Goal: Task Accomplishment & Management: Manage account settings

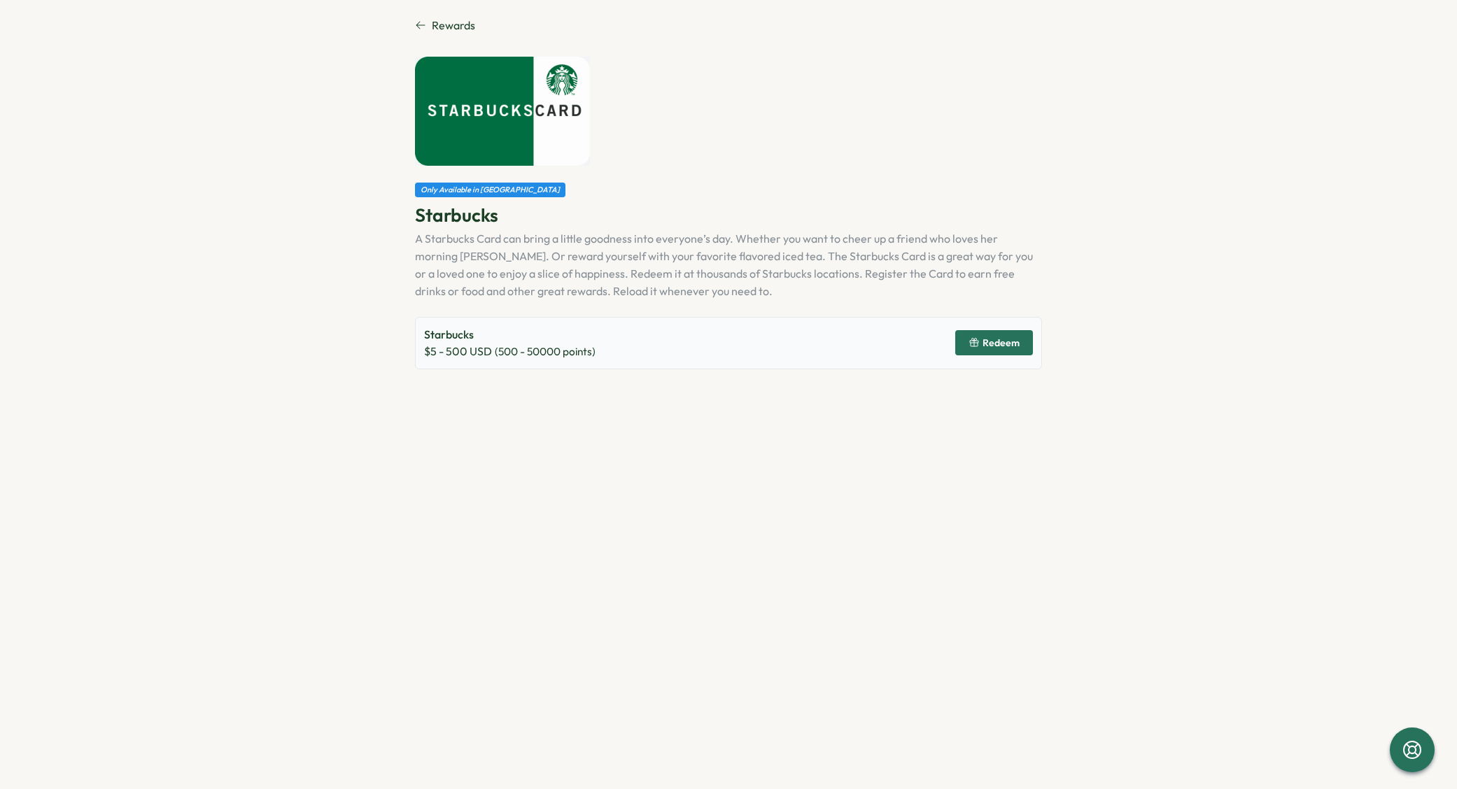
click at [448, 14] on section "Rewards Only Available in [GEOGRAPHIC_DATA] Starbucks A Starbucks Card can brin…" at bounding box center [728, 394] width 1457 height 789
click at [448, 24] on span "Rewards" at bounding box center [453, 25] width 43 height 17
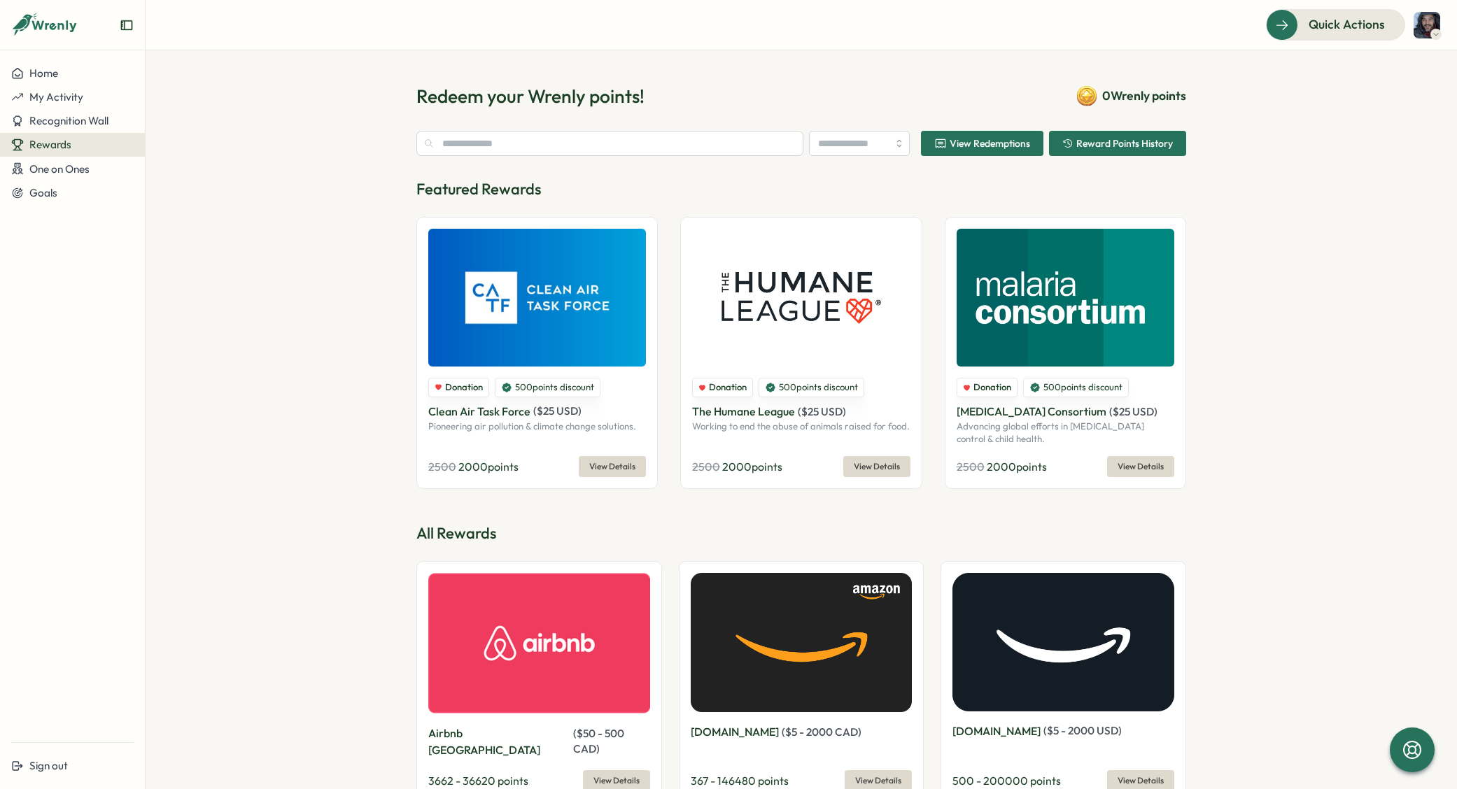
click at [1006, 148] on span "View Redemptions" at bounding box center [989, 144] width 80 height 10
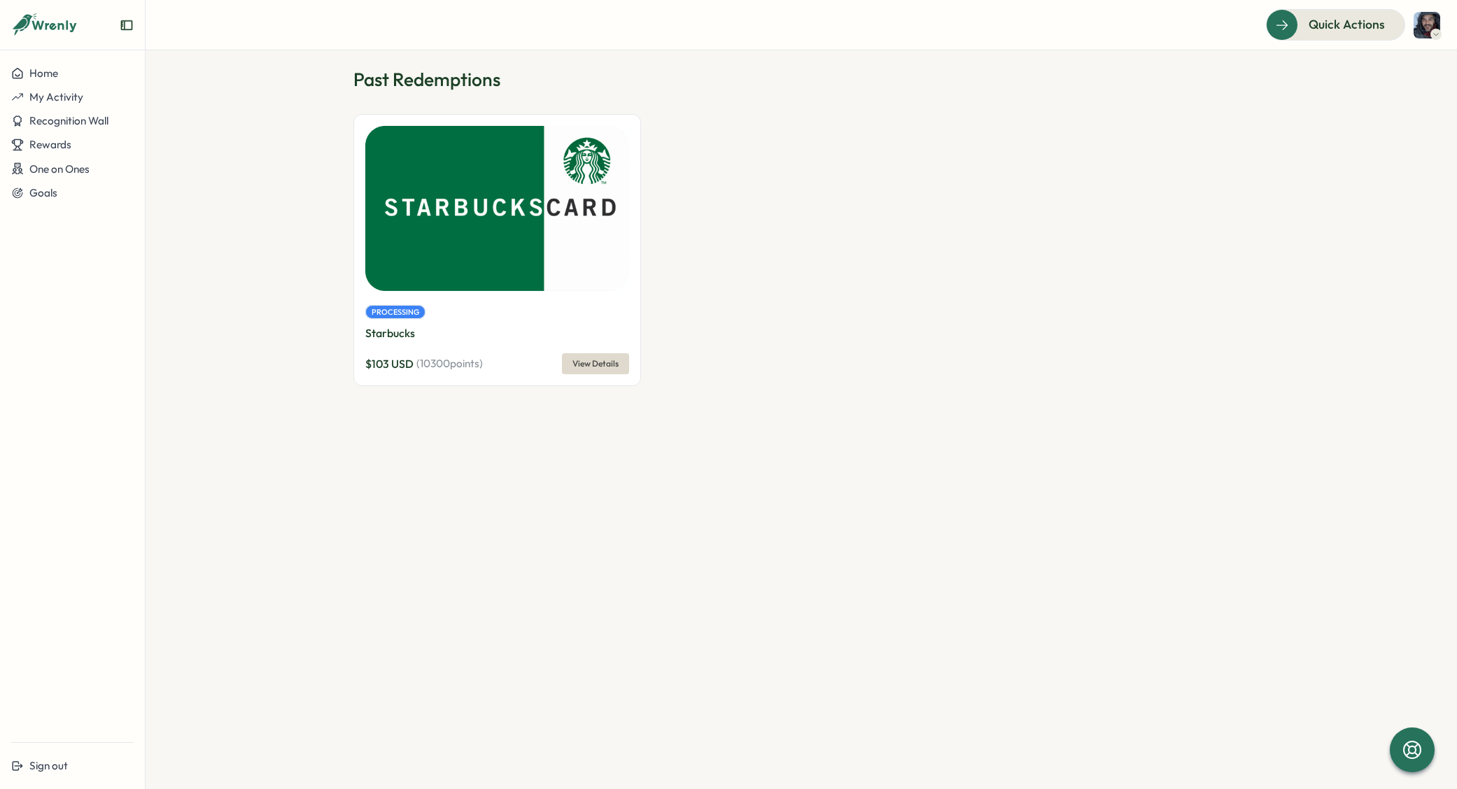
click at [595, 369] on span "View Details" at bounding box center [595, 364] width 46 height 20
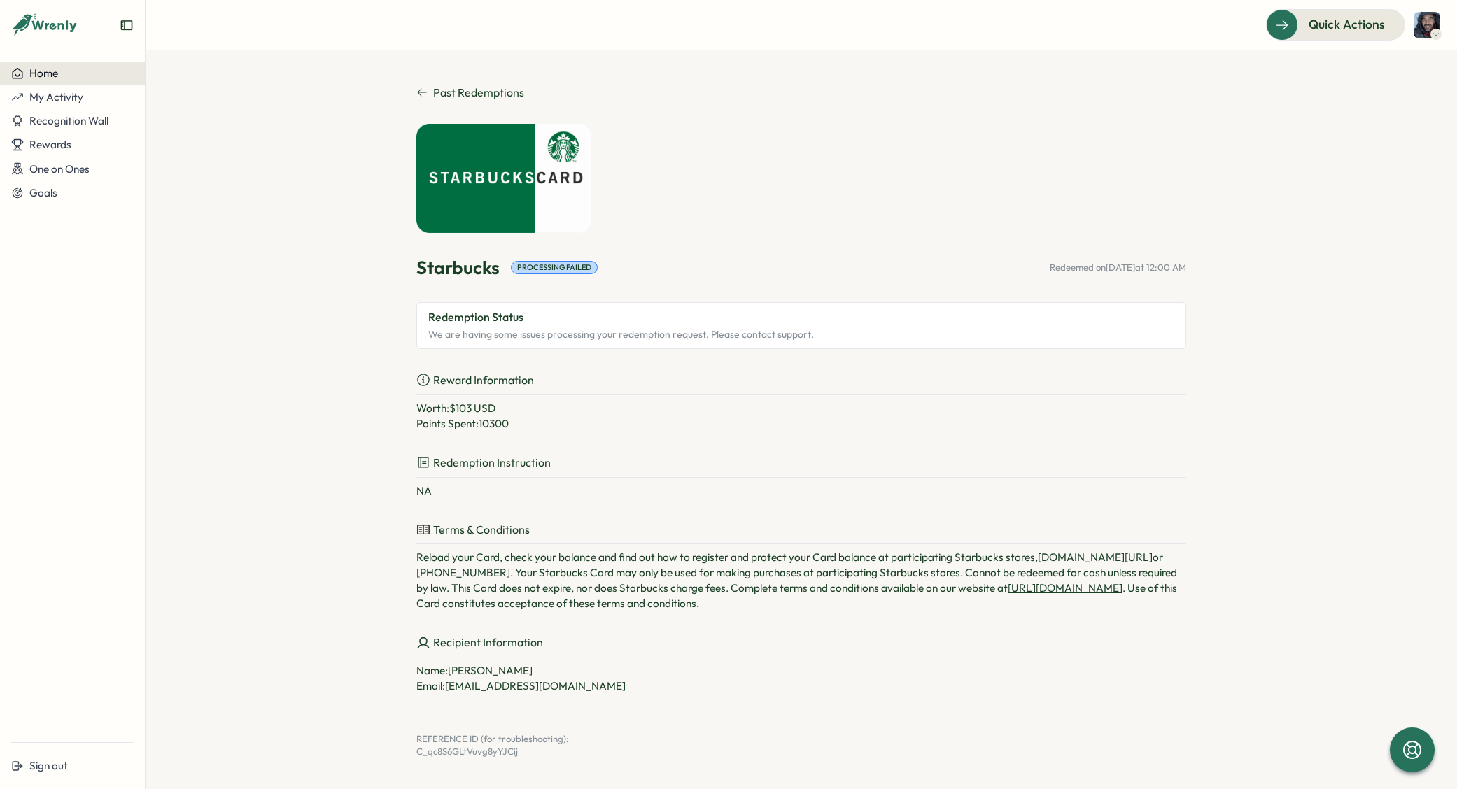
click at [64, 81] on button "Home" at bounding box center [72, 74] width 145 height 24
